Goal: Task Accomplishment & Management: Complete application form

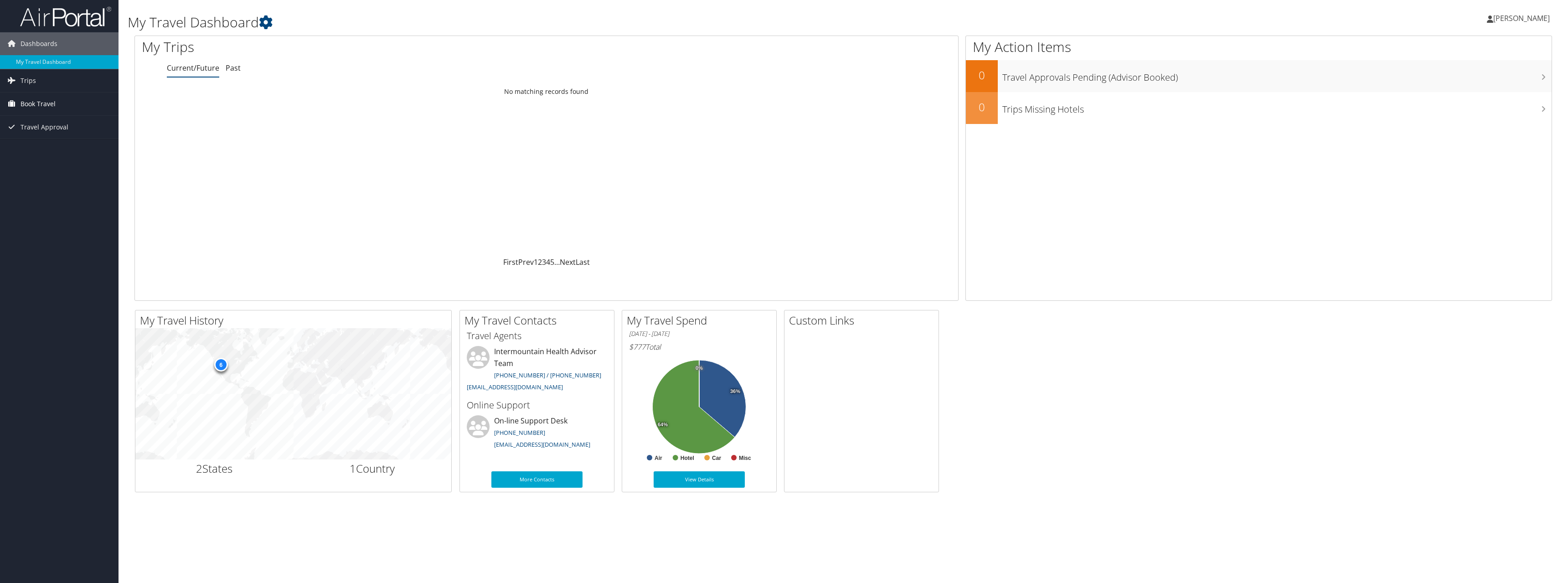
click at [33, 102] on span "Book Travel" at bounding box center [38, 103] width 35 height 23
click at [40, 104] on span "Book Travel" at bounding box center [38, 103] width 35 height 23
click at [48, 124] on link "Agent Booking Request" at bounding box center [59, 122] width 119 height 13
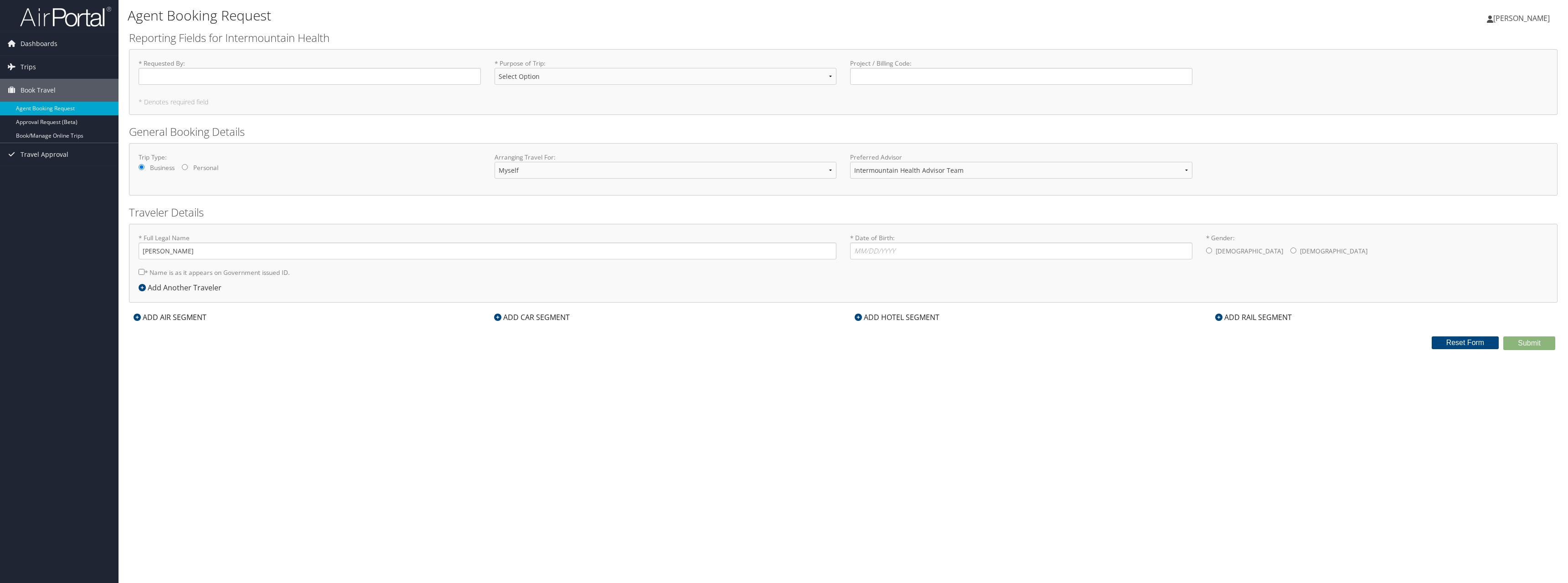
click at [187, 166] on input "Personal" at bounding box center [185, 167] width 6 height 6
radio input "true"
click at [749, 88] on label "* Purpose of Trip : Select Option 3rd Party Reimbursable Business CME Conf or E…" at bounding box center [665, 75] width 342 height 33
click at [749, 85] on select "Select Option 3rd Party Reimbursable Business CME Conf or Education Groups Pers…" at bounding box center [665, 77] width 342 height 17
click at [738, 81] on select "Select Option 3rd Party Reimbursable Business CME Conf or Education Groups Pers…" at bounding box center [665, 77] width 342 height 17
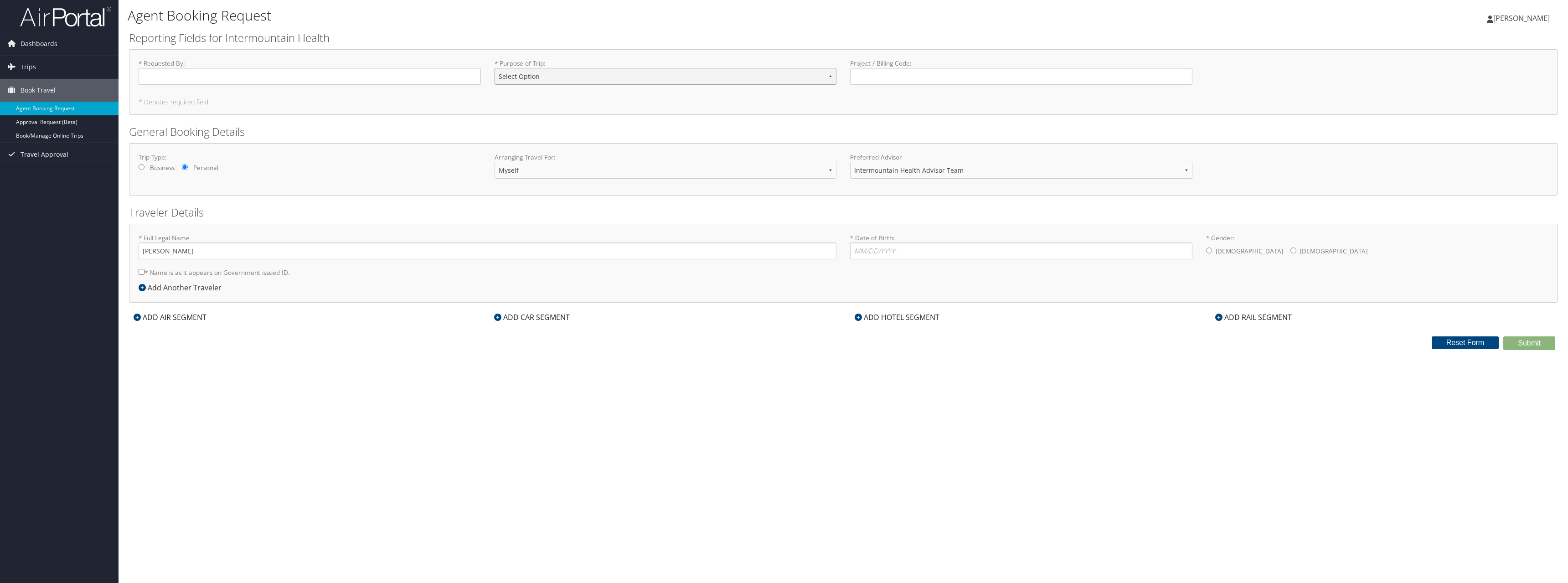
select select "Personal"
click at [494, 68] on select "Select Option 3rd Party Reimbursable Business CME Conf or Education Groups Pers…" at bounding box center [665, 77] width 342 height 17
click at [229, 78] on input "* Requested By : Required" at bounding box center [310, 77] width 342 height 17
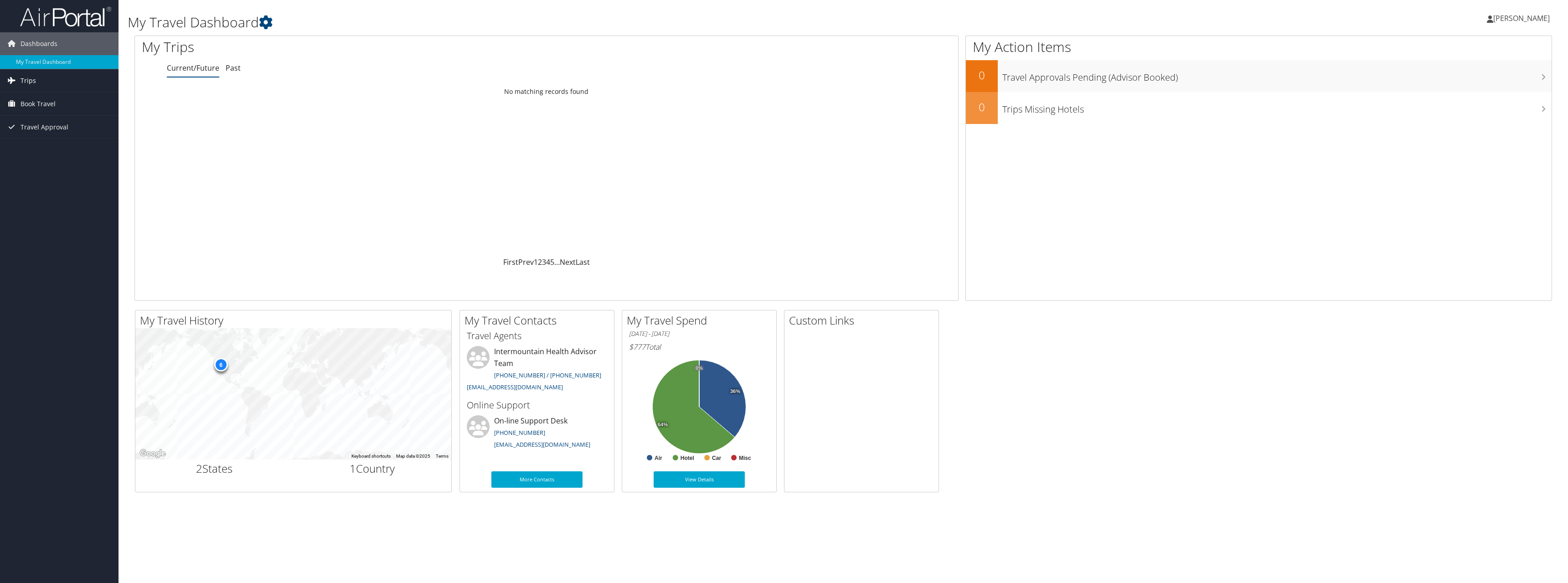
click at [23, 77] on span "Trips" at bounding box center [28, 80] width 15 height 23
click at [39, 148] on span "Book Travel" at bounding box center [38, 144] width 35 height 23
click at [70, 191] on link "Book/Manage Online Trips" at bounding box center [59, 190] width 119 height 13
